Goal: Check status: Check status

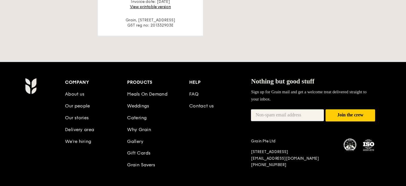
scroll to position [291, 0]
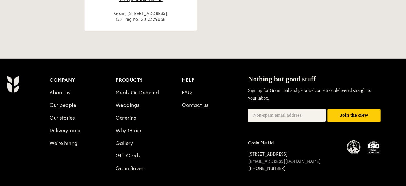
click at [291, 154] on link "[EMAIL_ADDRESS][DOMAIN_NAME]" at bounding box center [288, 156] width 60 height 4
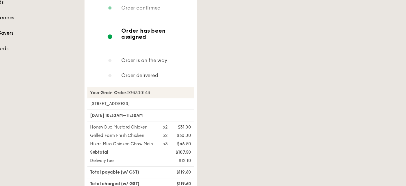
scroll to position [129, 0]
drag, startPoint x: 172, startPoint y: 69, endPoint x: 158, endPoint y: 72, distance: 14.4
click at [158, 72] on div "Your Grain Order #G3300143" at bounding box center [170, 76] width 88 height 9
copy div "#G3300143"
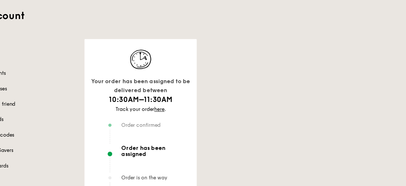
scroll to position [26, 0]
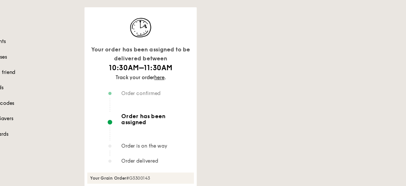
drag, startPoint x: 229, startPoint y: 61, endPoint x: 229, endPoint y: 94, distance: 32.7
click at [229, 94] on div "Your order has been assigned to be delivered between 10:30AM–11:30AM Track your…" at bounding box center [245, 176] width 250 height 274
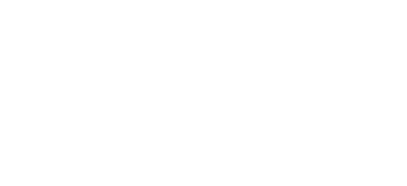
click at [62, 0] on html at bounding box center [203, 0] width 407 height 0
